Goal: Information Seeking & Learning: Learn about a topic

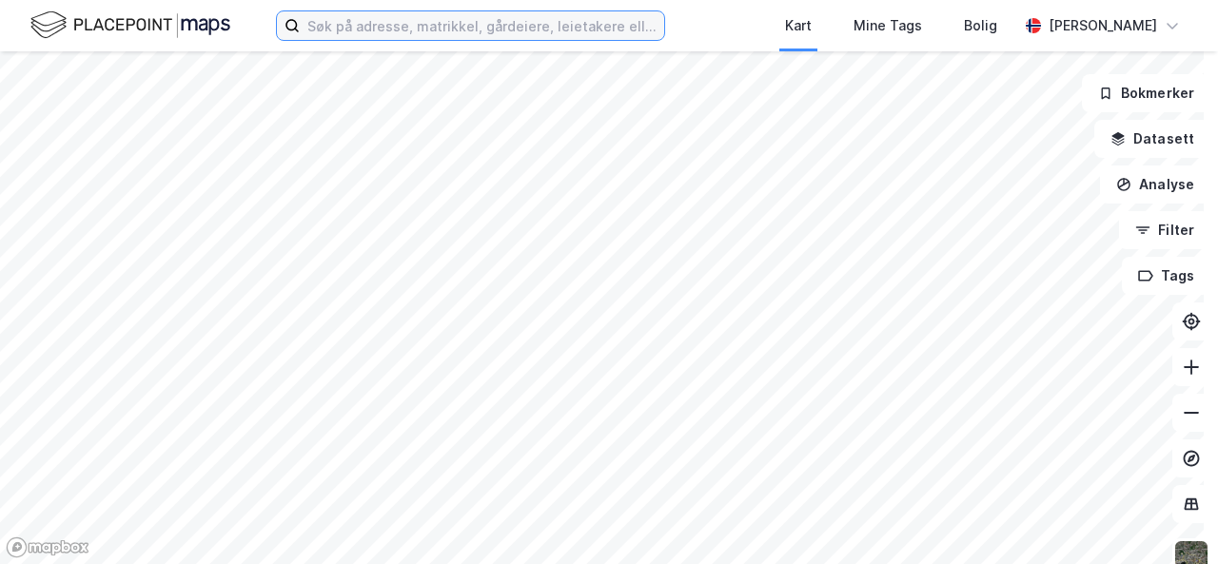
click at [483, 24] on input at bounding box center [482, 25] width 364 height 29
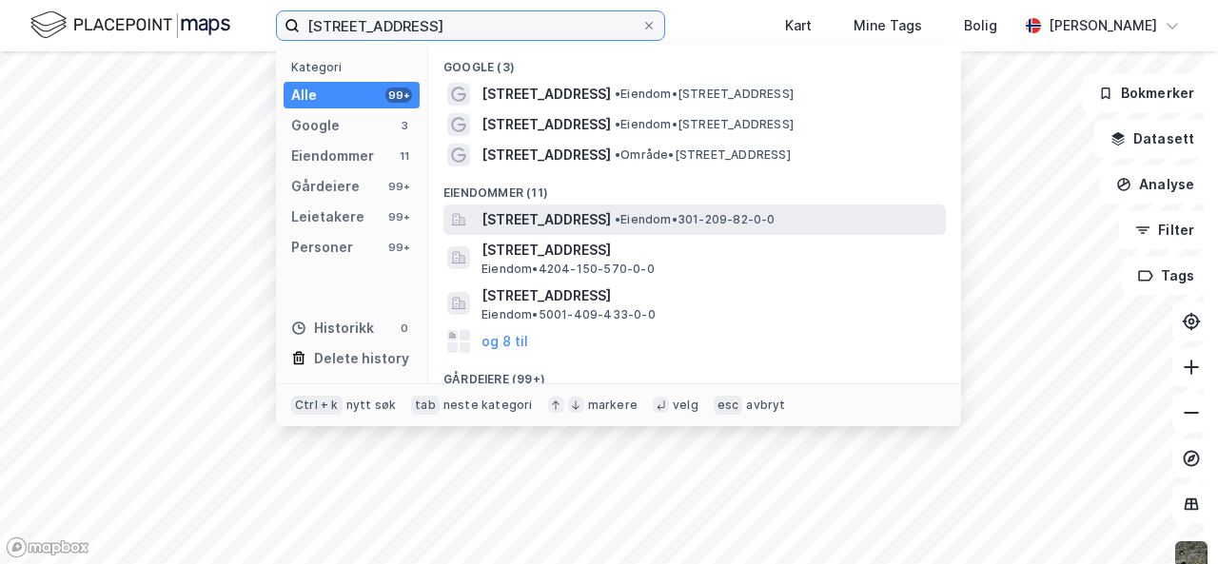
type input "[STREET_ADDRESS]"
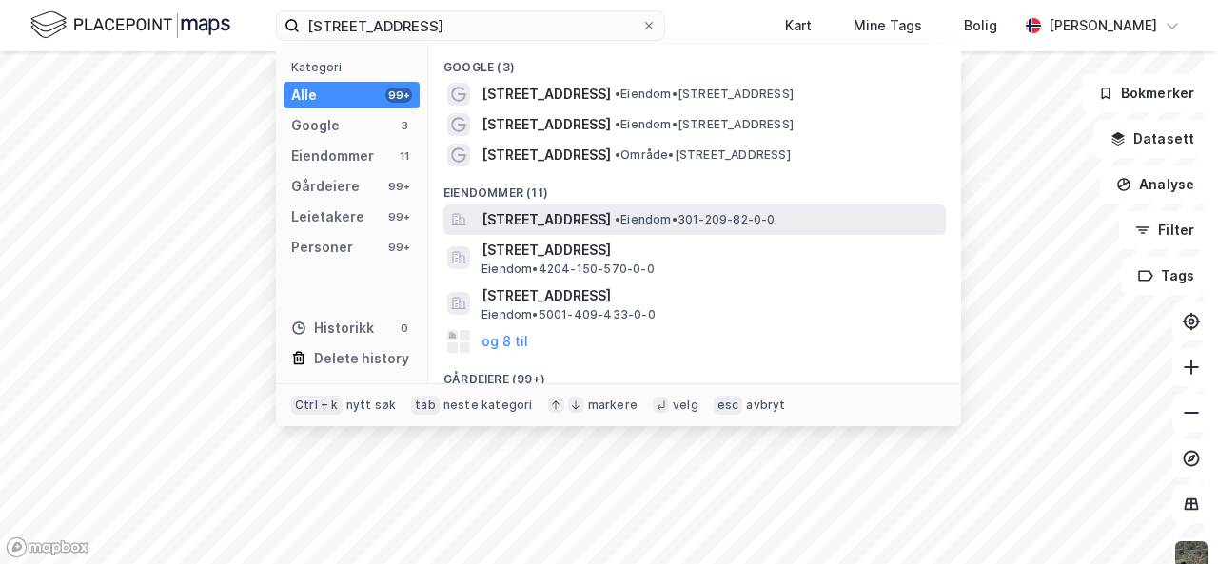
click at [546, 224] on span "[STREET_ADDRESS]" at bounding box center [546, 219] width 129 height 23
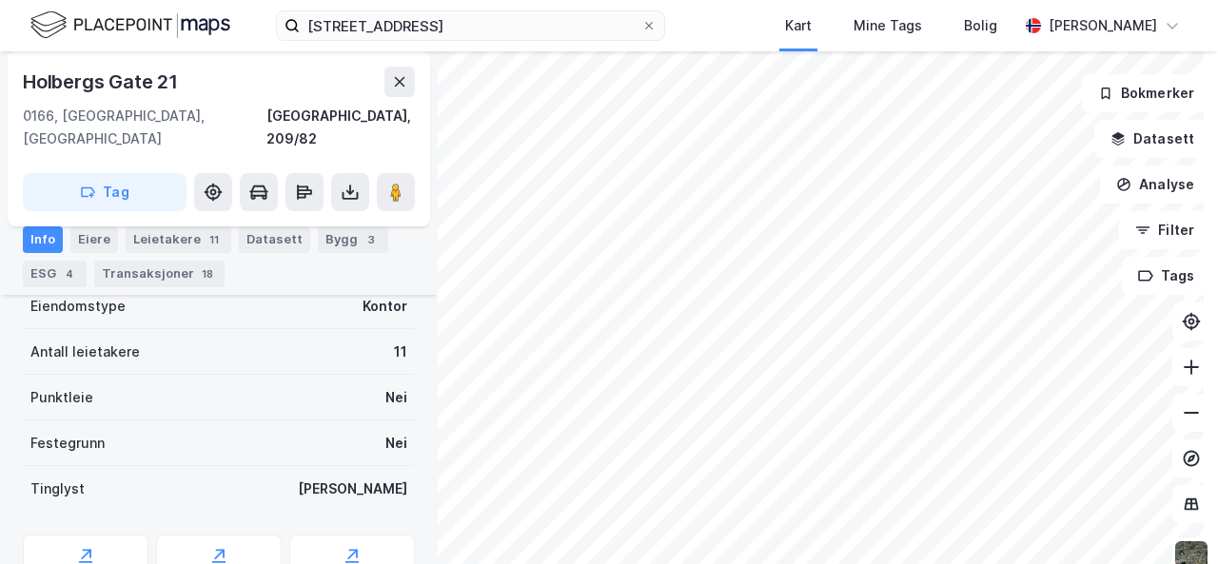
scroll to position [470, 0]
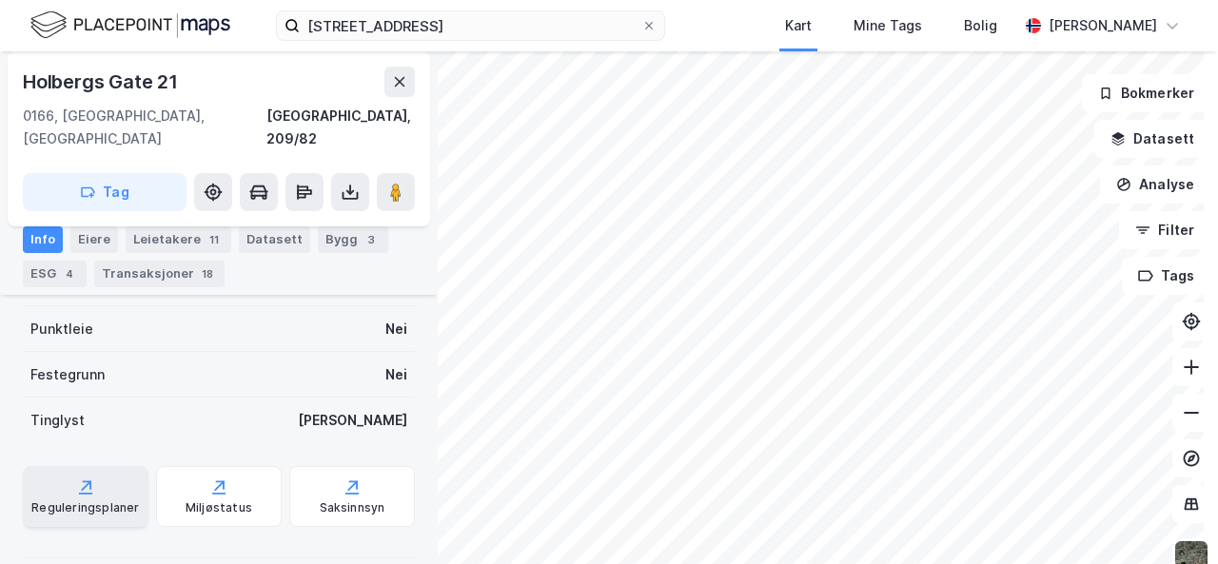
click at [107, 466] on div "Reguleringsplaner" at bounding box center [86, 496] width 126 height 61
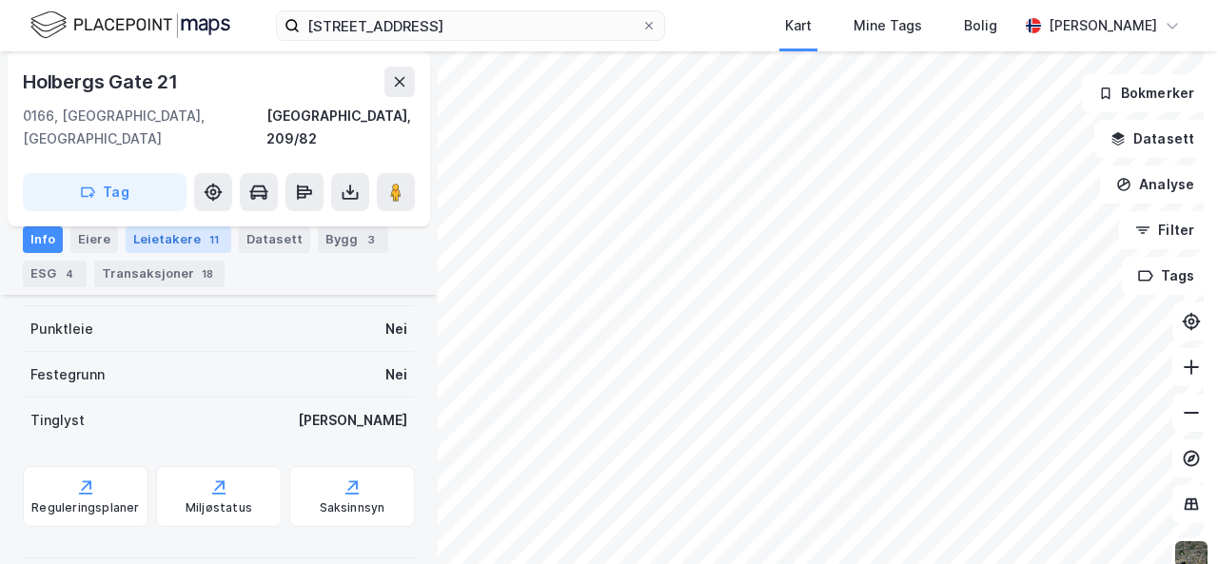
click at [172, 244] on div "Leietakere 11" at bounding box center [179, 239] width 106 height 27
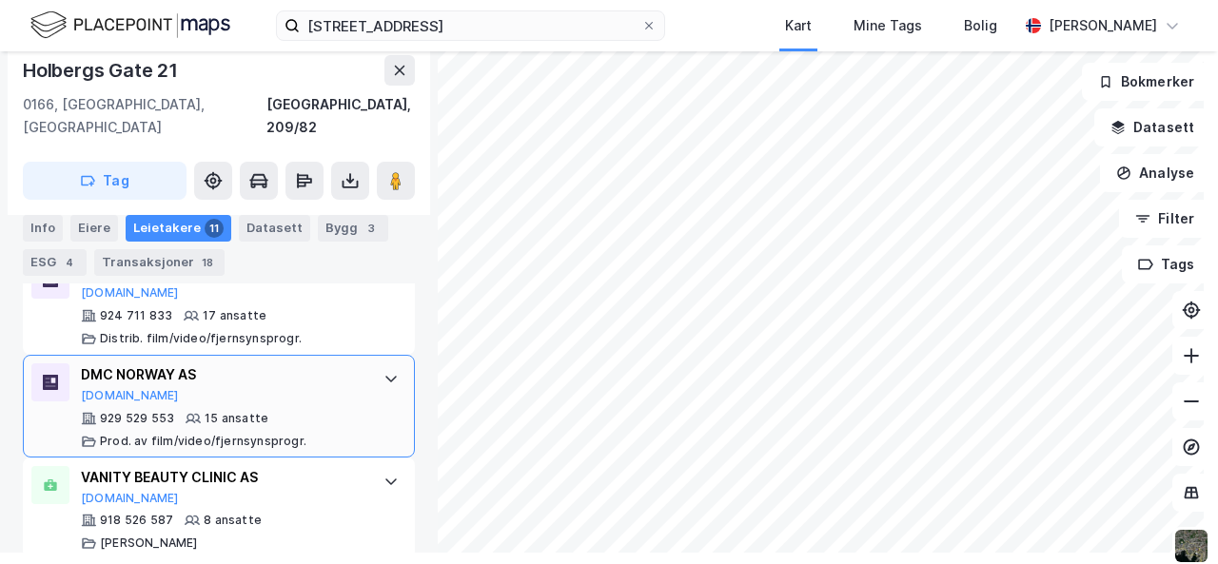
scroll to position [915, 0]
